Goal: Navigation & Orientation: Locate item on page

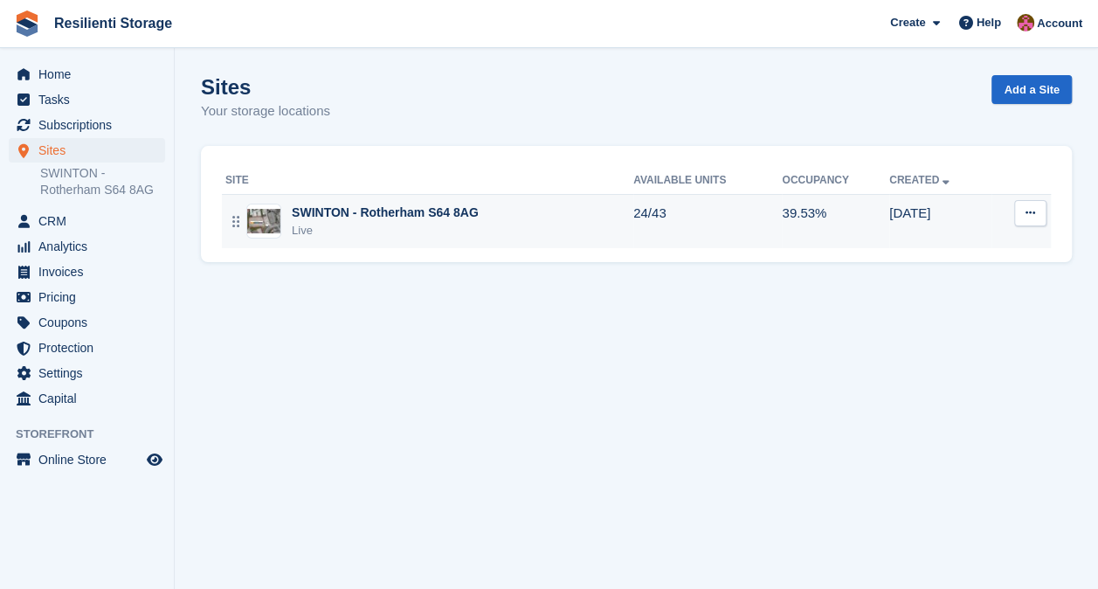
click at [266, 222] on img at bounding box center [263, 221] width 33 height 25
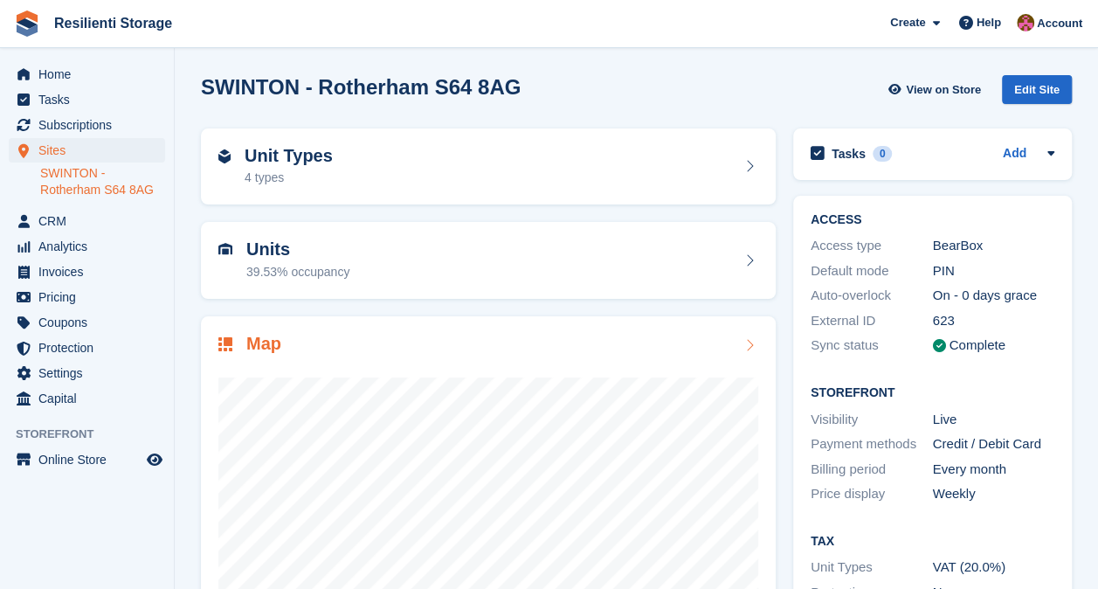
click at [267, 345] on h2 "Map" at bounding box center [263, 344] width 35 height 20
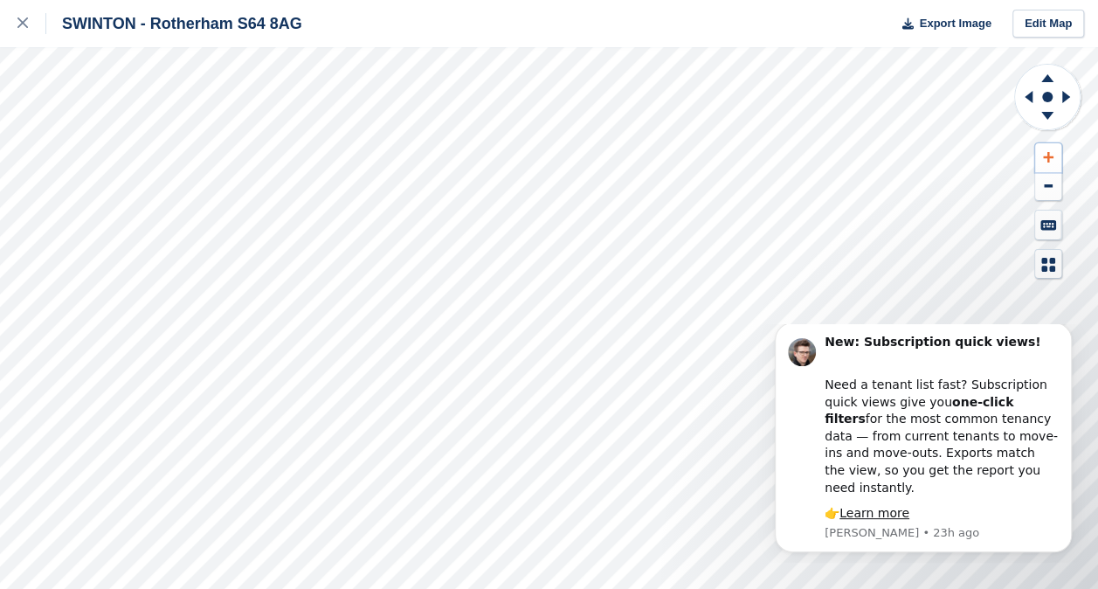
click at [1050, 150] on button at bounding box center [1048, 157] width 26 height 29
click at [1050, 151] on icon at bounding box center [1048, 157] width 10 height 12
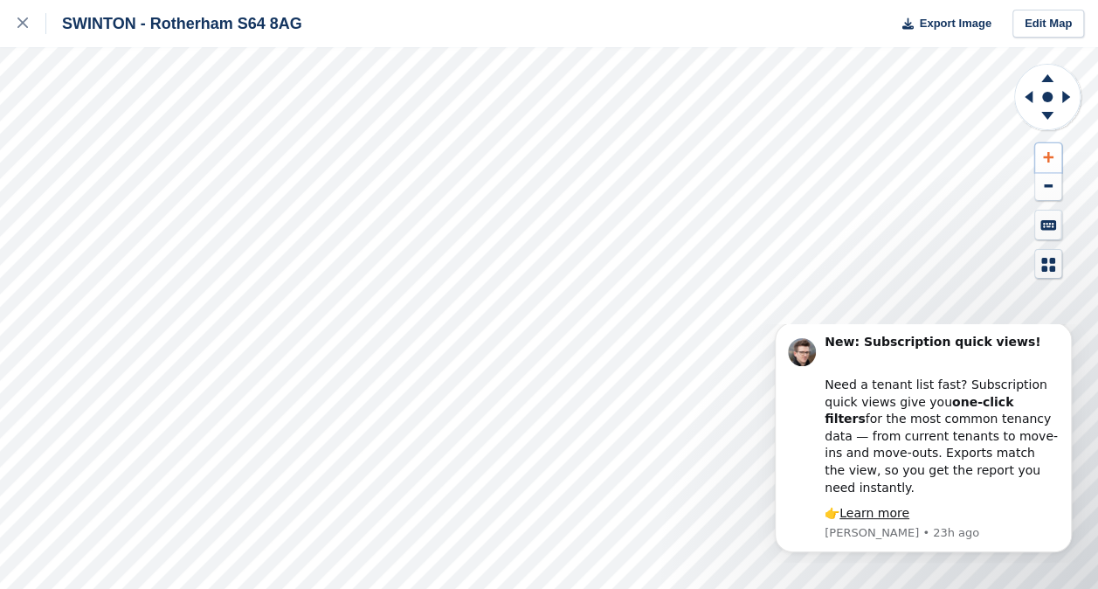
click at [1050, 155] on icon at bounding box center [1048, 157] width 10 height 10
click at [1049, 190] on button at bounding box center [1048, 186] width 26 height 29
click at [1073, 336] on button "Dismiss notification" at bounding box center [1066, 327] width 23 height 23
